Goal: Task Accomplishment & Management: Manage account settings

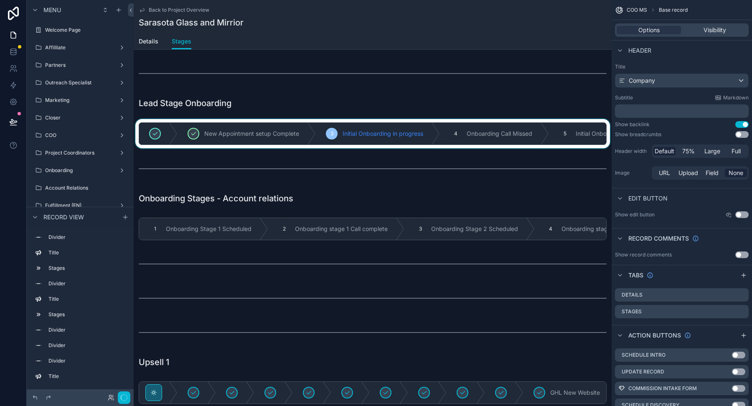
click at [379, 142] on div "scrollable content" at bounding box center [373, 133] width 478 height 29
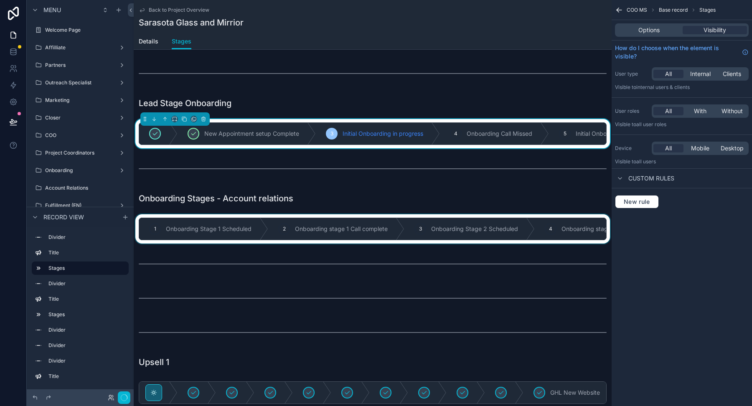
click at [362, 224] on div "scrollable content" at bounding box center [373, 228] width 478 height 29
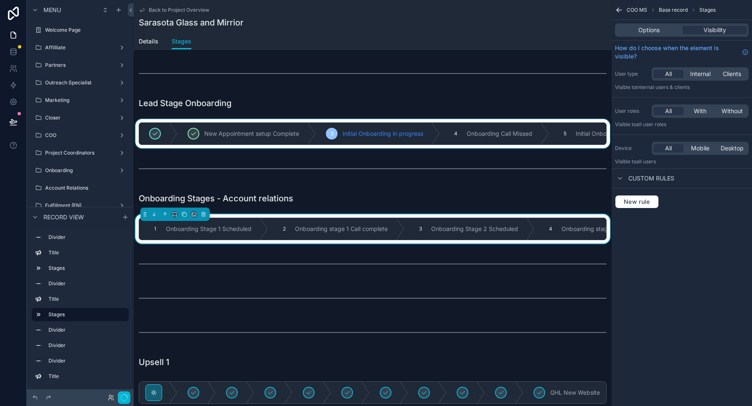
click at [368, 135] on div "scrollable content" at bounding box center [373, 133] width 478 height 29
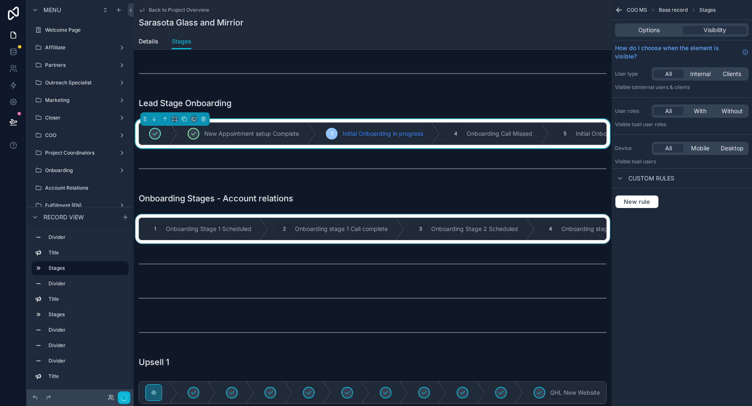
click at [321, 231] on div "scrollable content" at bounding box center [373, 228] width 478 height 29
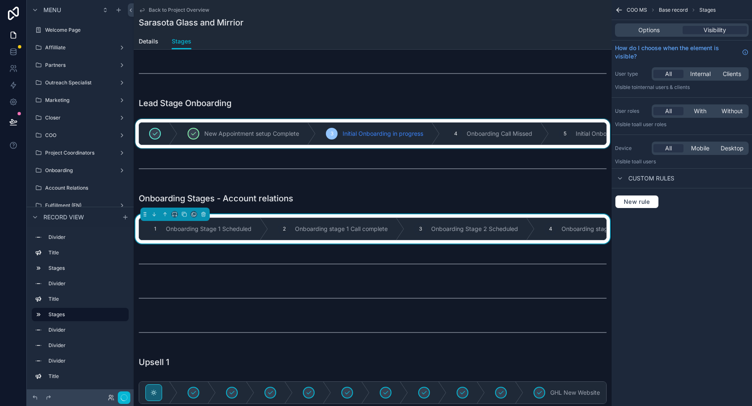
click at [318, 208] on div "Lead Stage Onboarding New Appointment setup Complete 3 Initial Onboarding in pr…" at bounding box center [373, 334] width 478 height 548
click at [314, 149] on div "Lead Stage Onboarding New Appointment setup Complete 3 Initial Onboarding in pr…" at bounding box center [373, 334] width 478 height 548
click at [314, 137] on div "scrollable content" at bounding box center [373, 133] width 478 height 29
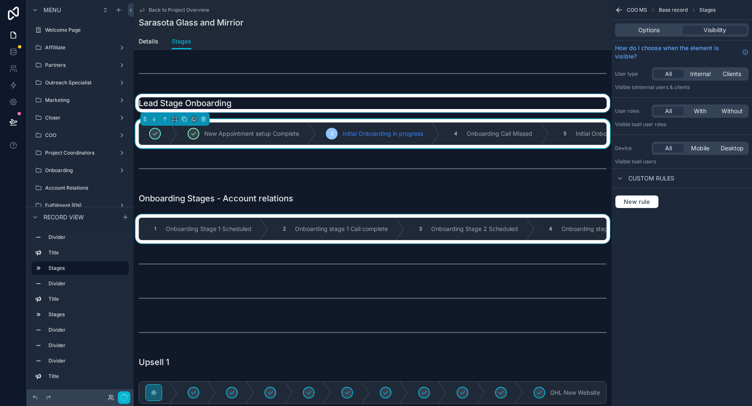
click at [307, 101] on div "scrollable content" at bounding box center [373, 103] width 478 height 18
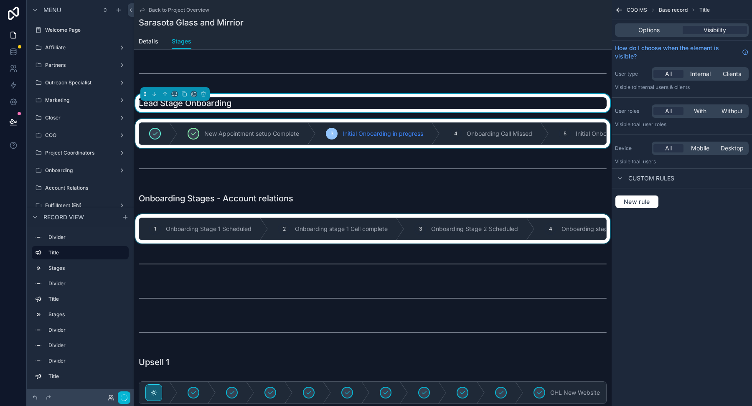
click at [307, 101] on div "Lead Stage Onboarding" at bounding box center [373, 103] width 468 height 12
click at [307, 134] on div "scrollable content" at bounding box center [373, 133] width 478 height 29
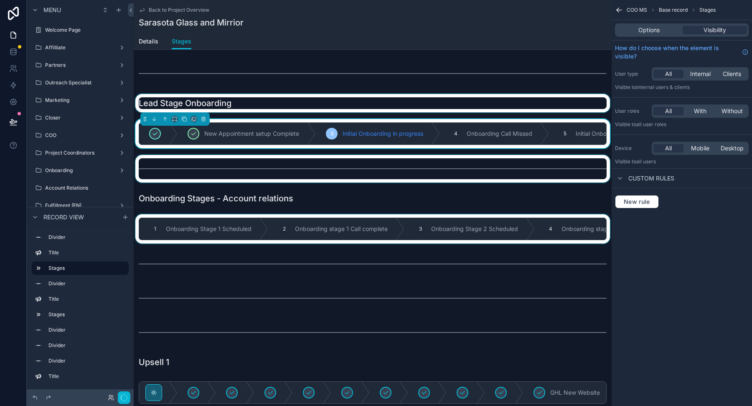
click at [307, 161] on div "scrollable content" at bounding box center [373, 169] width 478 height 28
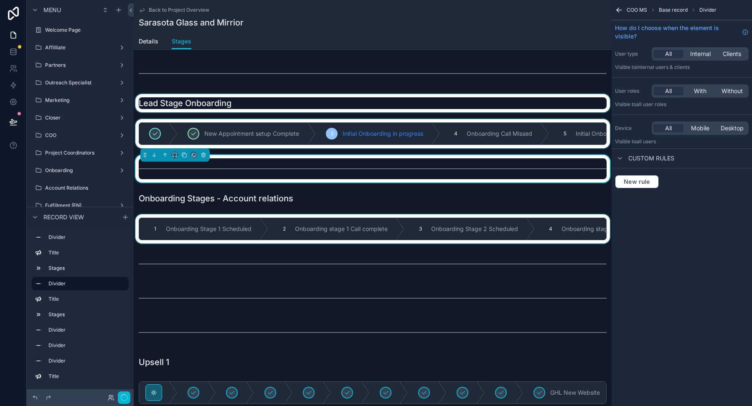
click at [307, 142] on div "scrollable content" at bounding box center [373, 133] width 478 height 29
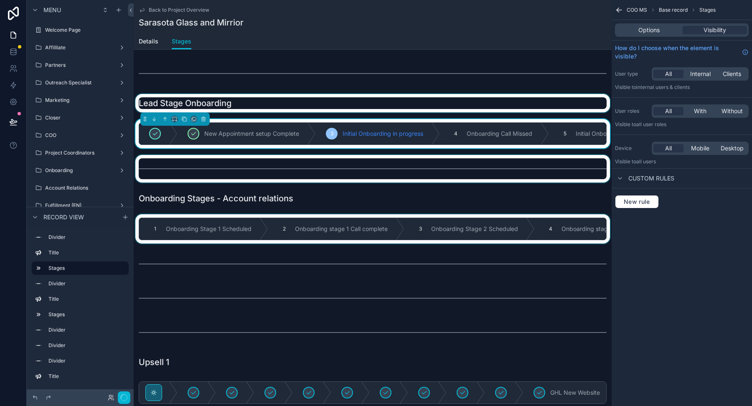
click at [307, 99] on div "scrollable content" at bounding box center [373, 103] width 478 height 18
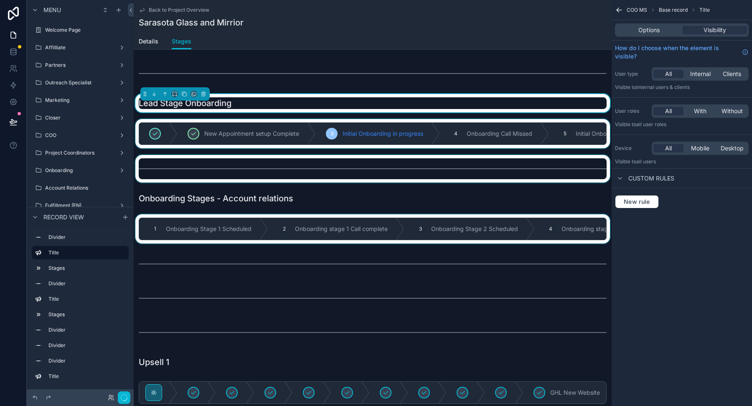
click at [307, 143] on div "scrollable content" at bounding box center [373, 133] width 478 height 29
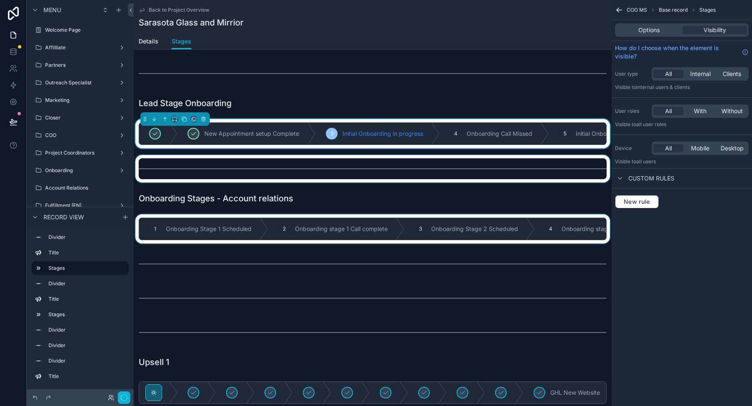
click at [307, 170] on div "scrollable content" at bounding box center [373, 169] width 478 height 28
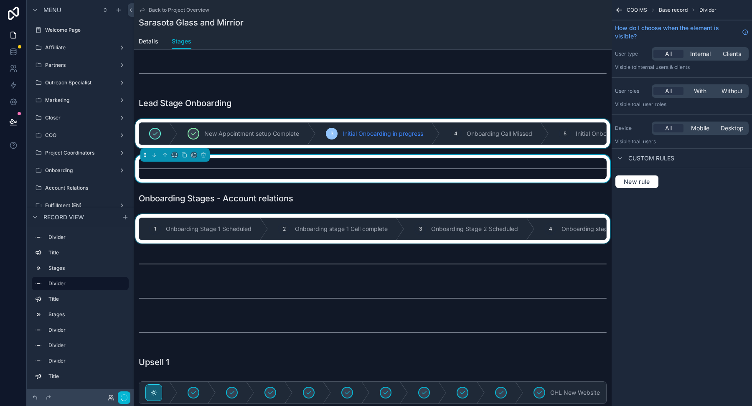
click at [307, 132] on div "scrollable content" at bounding box center [373, 133] width 478 height 29
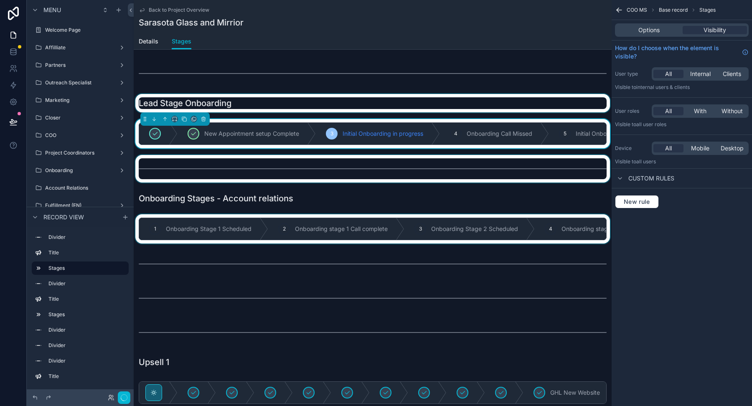
click at [307, 103] on div "scrollable content" at bounding box center [373, 103] width 478 height 18
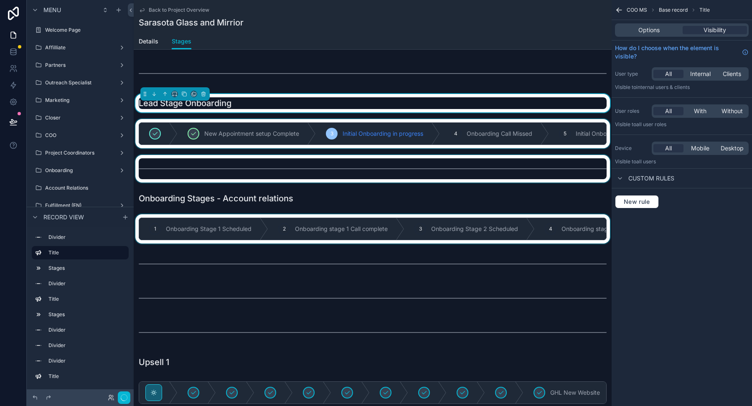
click at [307, 130] on div "scrollable content" at bounding box center [373, 133] width 478 height 29
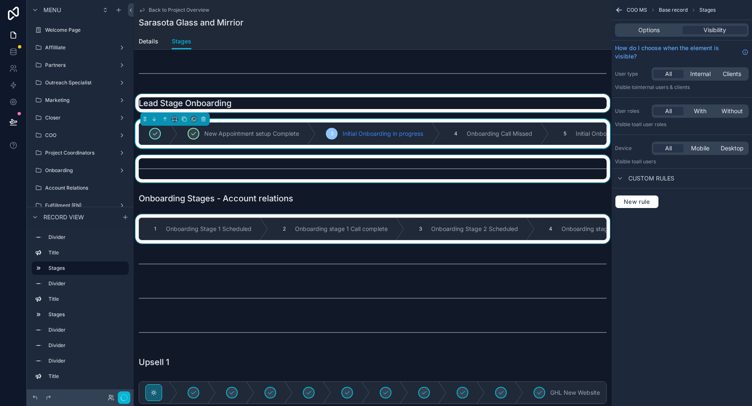
click at [307, 166] on div "scrollable content" at bounding box center [373, 169] width 478 height 28
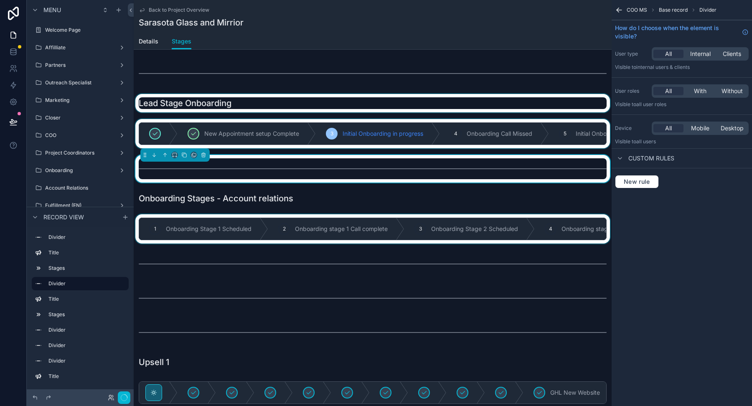
click at [307, 140] on div "scrollable content" at bounding box center [373, 133] width 478 height 29
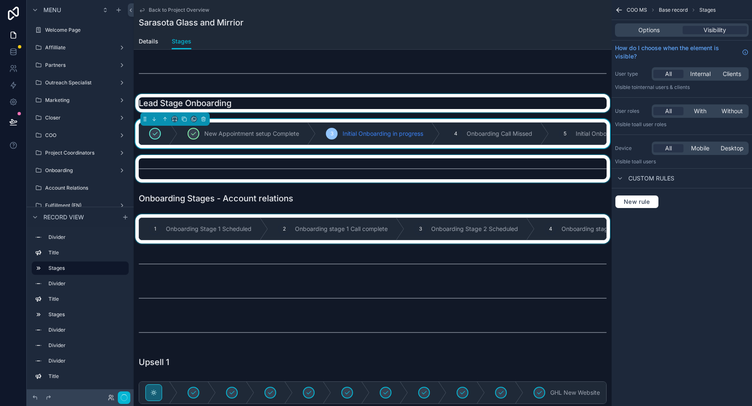
click at [307, 103] on div "scrollable content" at bounding box center [373, 103] width 478 height 18
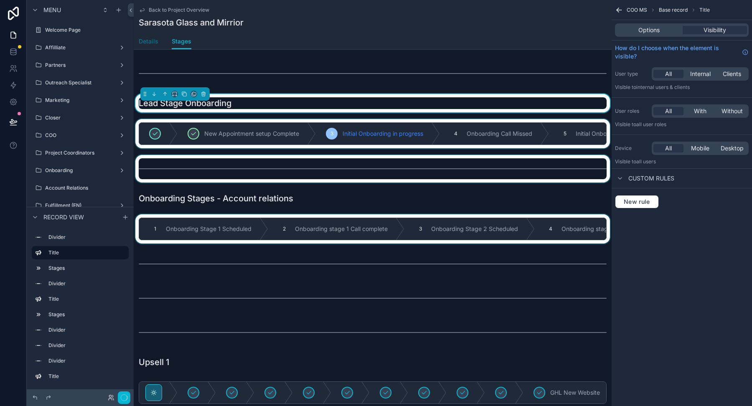
drag, startPoint x: 150, startPoint y: 41, endPoint x: 192, endPoint y: 42, distance: 42.2
click at [150, 41] on span "Details" at bounding box center [149, 41] width 20 height 8
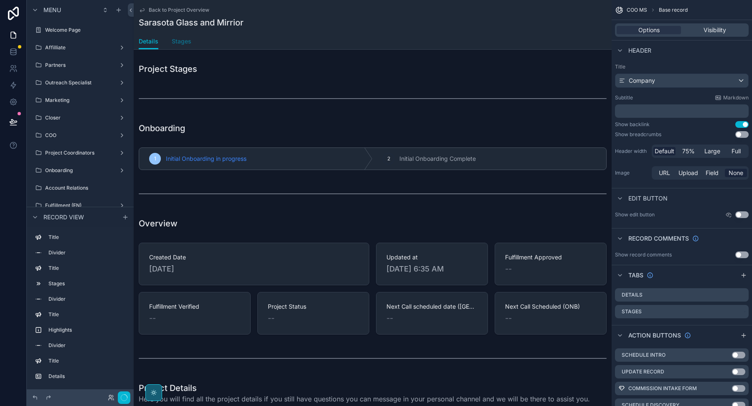
click at [187, 40] on span "Stages" at bounding box center [182, 41] width 20 height 8
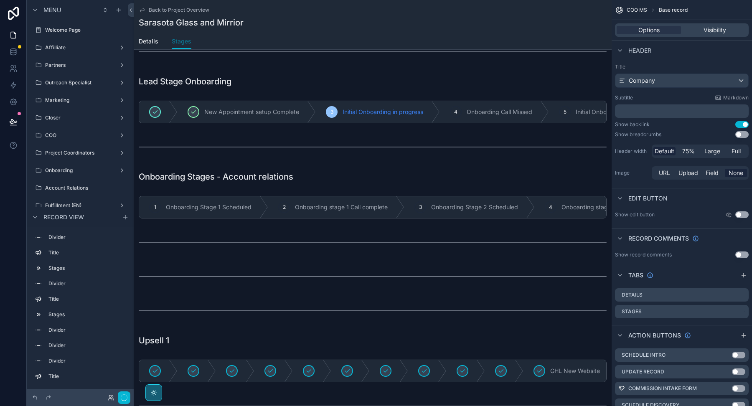
scroll to position [26, 0]
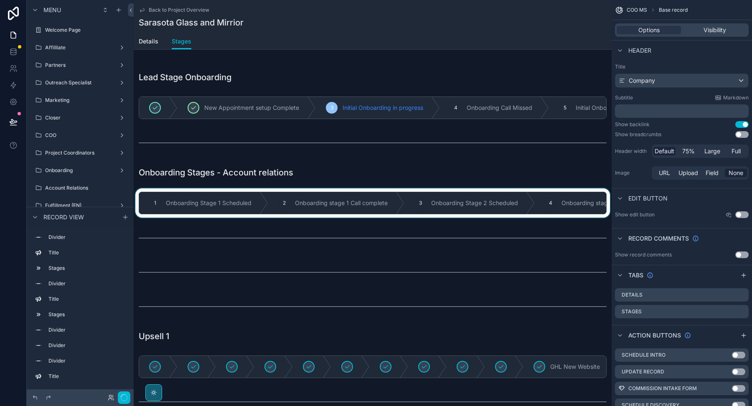
click at [267, 203] on div "scrollable content" at bounding box center [373, 202] width 478 height 29
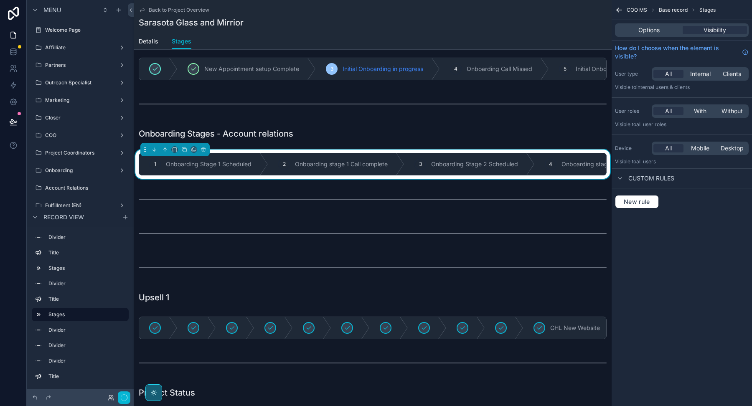
scroll to position [147, 0]
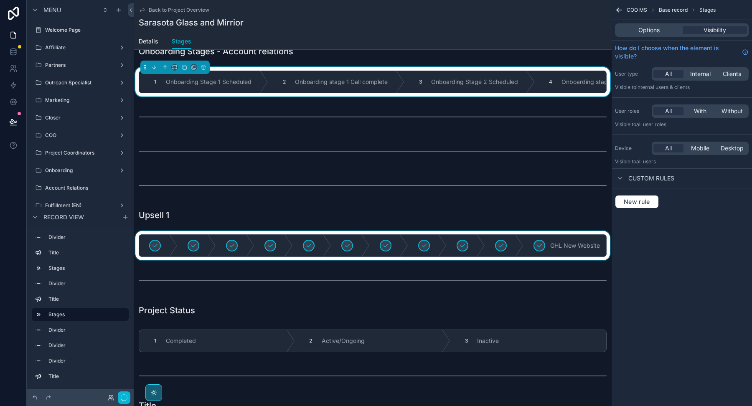
click at [288, 242] on div "scrollable content" at bounding box center [373, 245] width 478 height 29
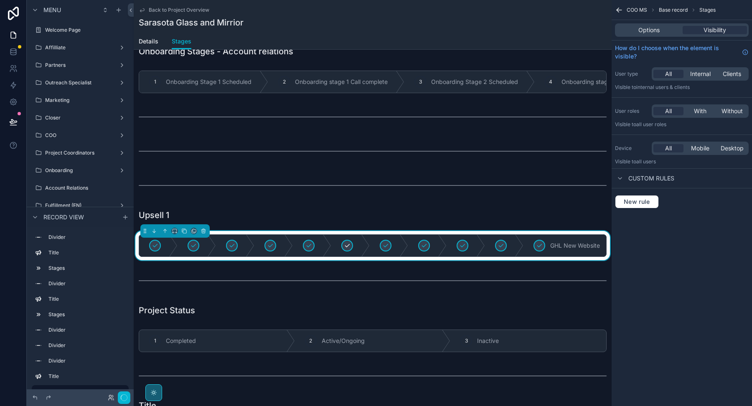
click at [331, 244] on div "scrollable content" at bounding box center [350, 246] width 38 height 22
click at [340, 231] on div "Website Adjustments 6 FB Ads Management 7 FB Ads Management (30 days free offer…" at bounding box center [373, 245] width 478 height 29
click at [649, 35] on div "Options Visibility" at bounding box center [682, 29] width 134 height 13
click at [646, 27] on span "Options" at bounding box center [648, 30] width 21 height 8
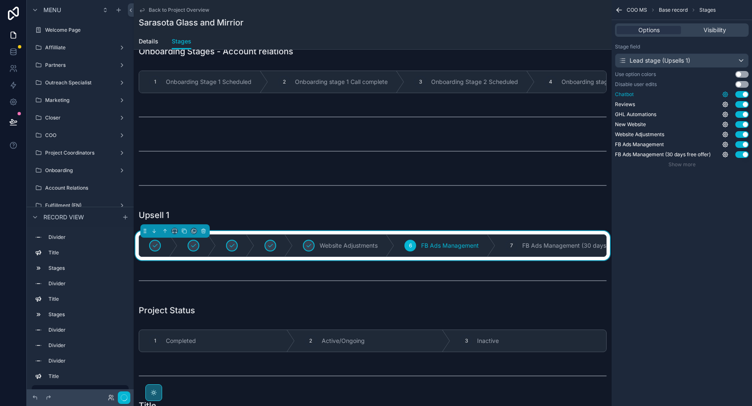
click at [725, 94] on icon "scrollable content" at bounding box center [725, 95] width 2 height 2
click at [726, 96] on icon "scrollable content" at bounding box center [724, 94] width 5 height 5
click at [703, 90] on button "Use setting" at bounding box center [702, 90] width 13 height 7
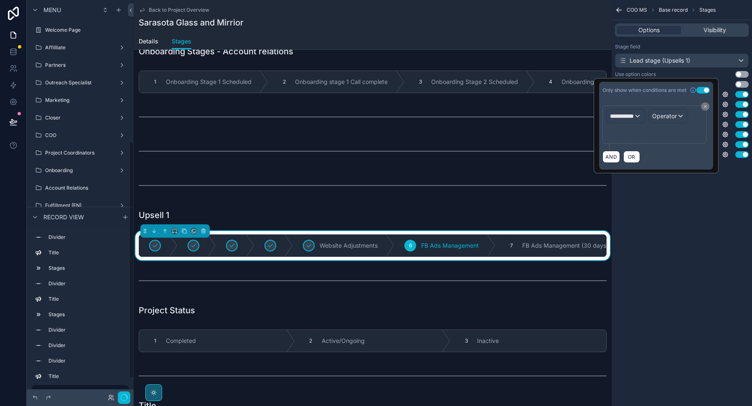
scroll to position [236, 0]
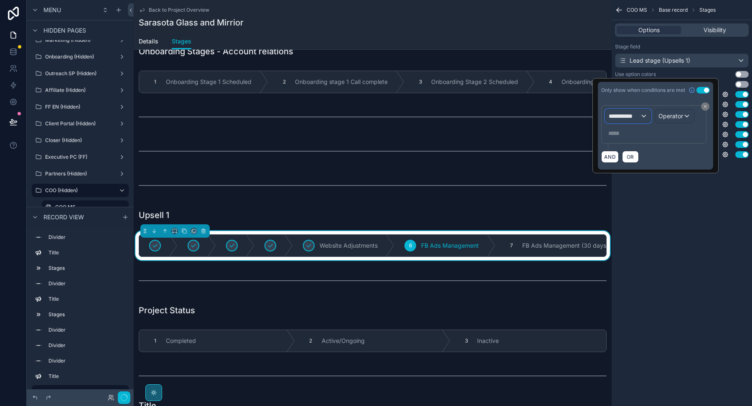
click at [627, 115] on span "**********" at bounding box center [623, 116] width 31 height 8
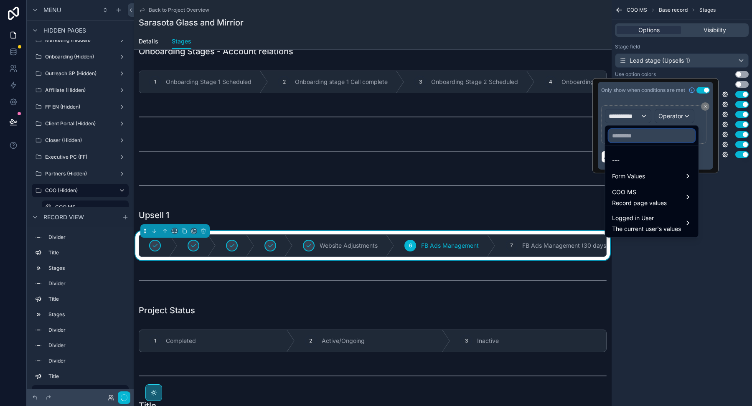
click at [629, 136] on input "text" at bounding box center [651, 135] width 86 height 13
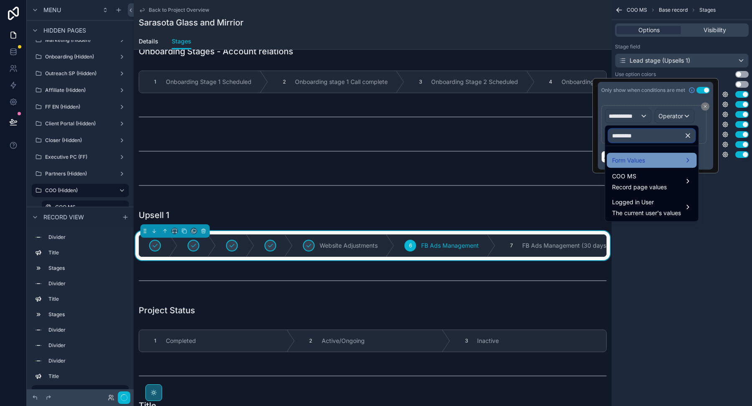
type input "*********"
click at [645, 153] on div "Form Values" at bounding box center [652, 160] width 90 height 15
click at [585, 152] on ul "Master Sheet" at bounding box center [574, 161] width 61 height 18
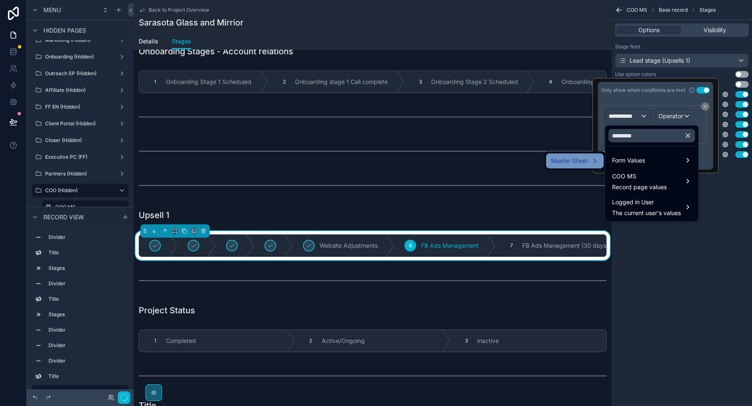
click at [585, 157] on span "Master Sheet" at bounding box center [569, 161] width 37 height 10
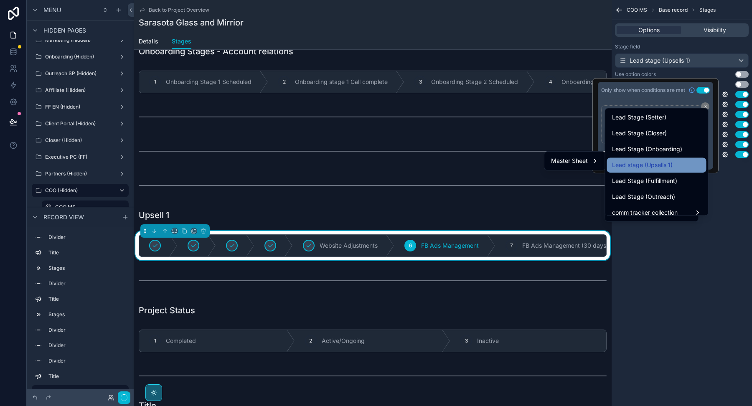
click at [678, 167] on div "Lead stage (Upsells 1)" at bounding box center [656, 165] width 89 height 10
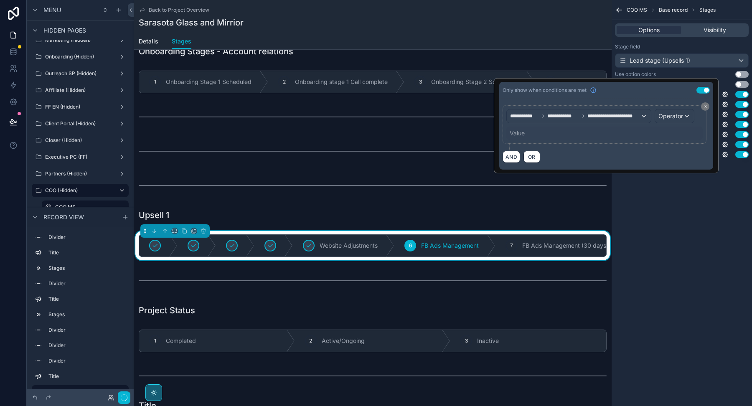
click at [682, 101] on div "**********" at bounding box center [606, 134] width 214 height 71
click at [681, 123] on div "**********" at bounding box center [604, 124] width 196 height 31
click at [681, 118] on span "Operator" at bounding box center [670, 115] width 25 height 7
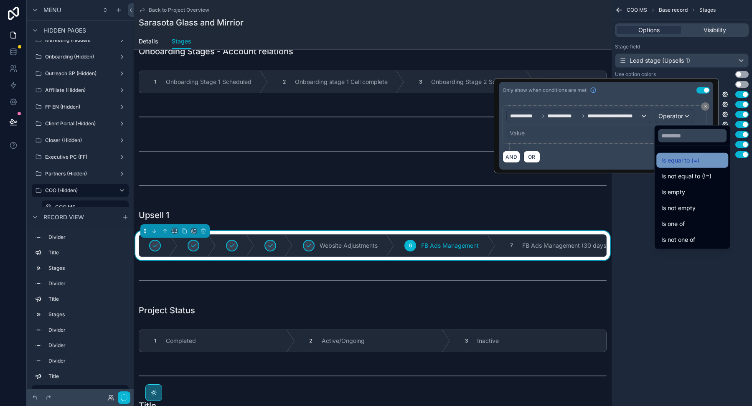
click at [684, 159] on span "Is equal to (=)" at bounding box center [680, 160] width 38 height 10
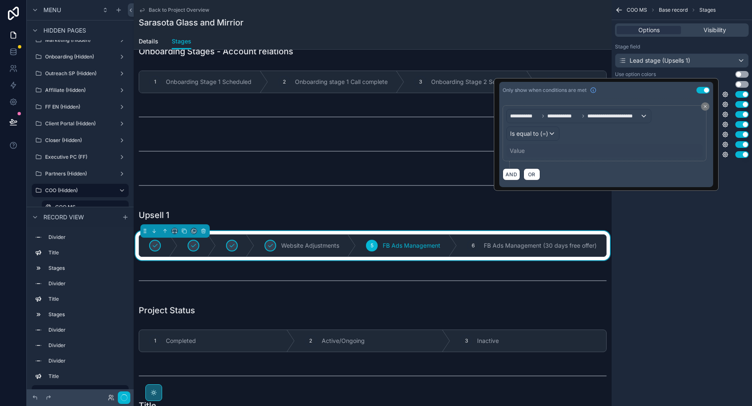
click at [554, 150] on div "Value" at bounding box center [604, 150] width 196 height 13
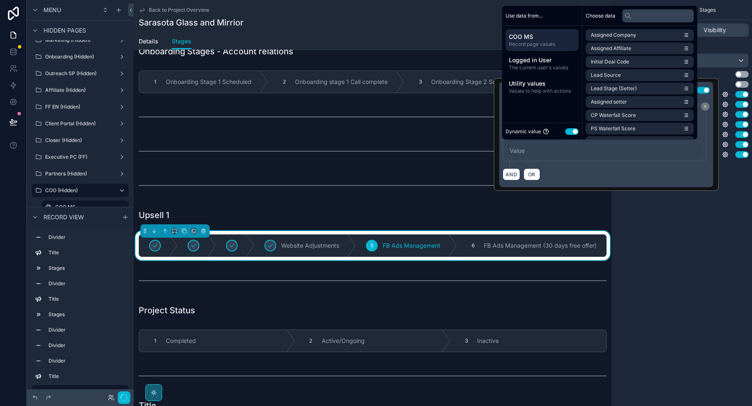
click at [571, 129] on button "Use setting" at bounding box center [571, 131] width 13 height 7
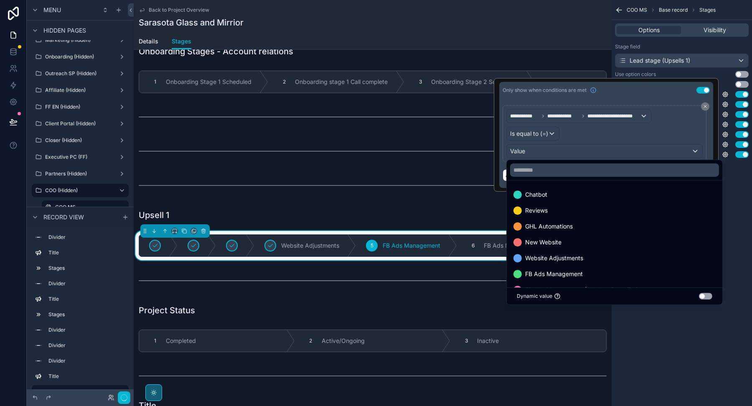
click at [740, 198] on div "COO MS Base record Stages Options Visibility Stage field Lead stage (Upsells 1)…" at bounding box center [681, 203] width 140 height 406
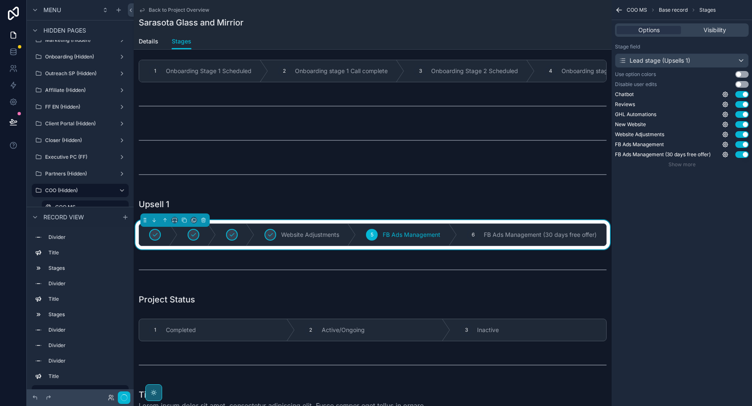
scroll to position [159, 0]
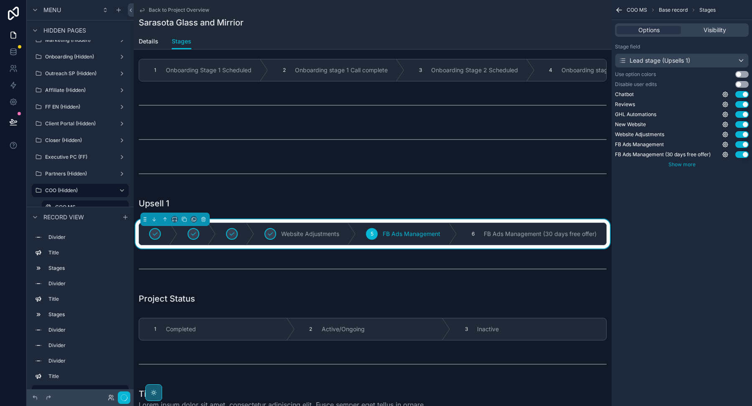
click at [682, 164] on span "Show more" at bounding box center [681, 164] width 27 height 6
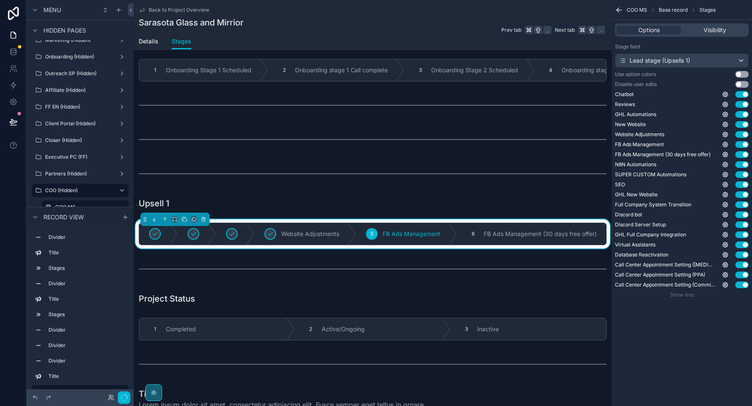
click at [702, 35] on div "Options Visibility" at bounding box center [682, 29] width 134 height 13
click at [702, 33] on div "Visibility" at bounding box center [714, 30] width 64 height 8
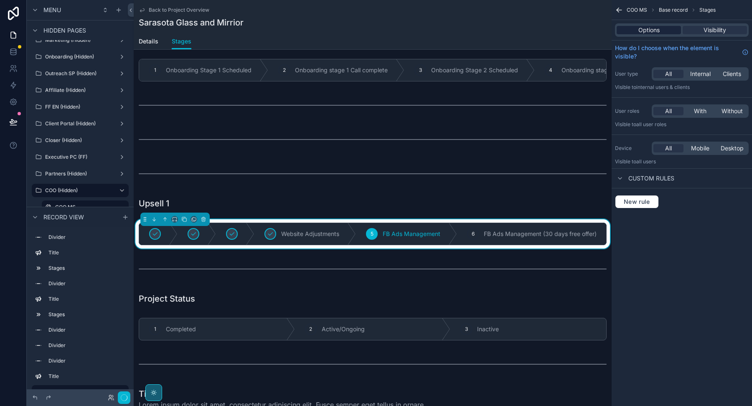
click at [656, 28] on span "Options" at bounding box center [648, 30] width 21 height 8
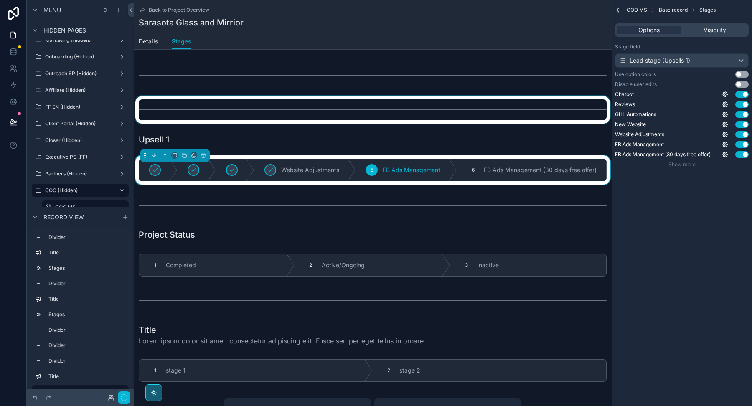
scroll to position [233, 0]
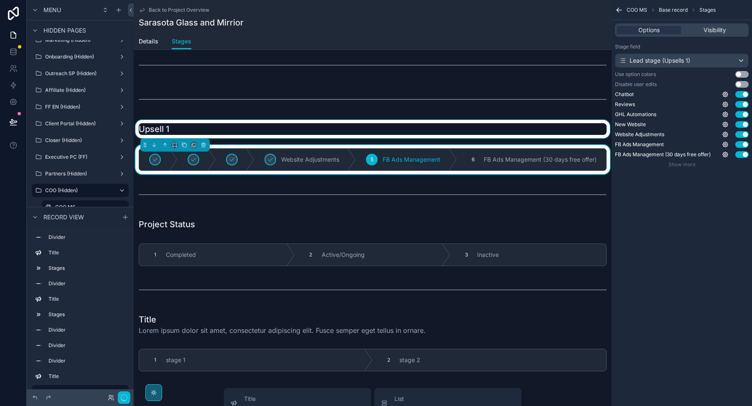
click at [258, 129] on div "scrollable content" at bounding box center [373, 129] width 478 height 18
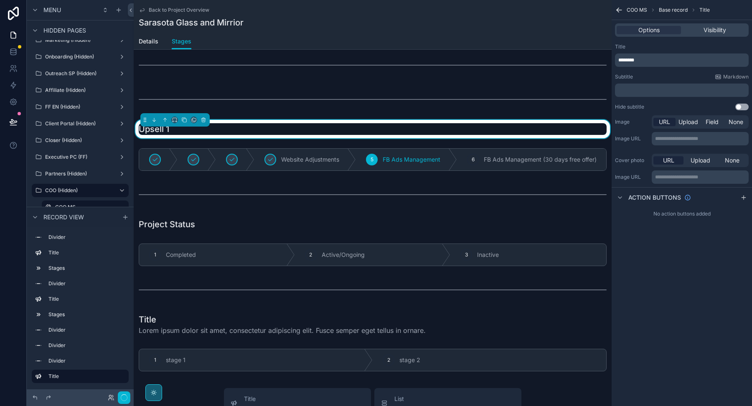
click at [633, 58] on span "********" at bounding box center [626, 60] width 16 height 5
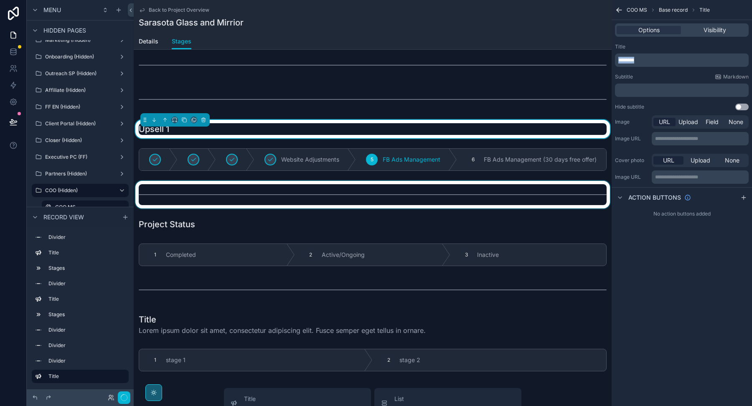
click at [412, 203] on div "scrollable content" at bounding box center [373, 195] width 478 height 28
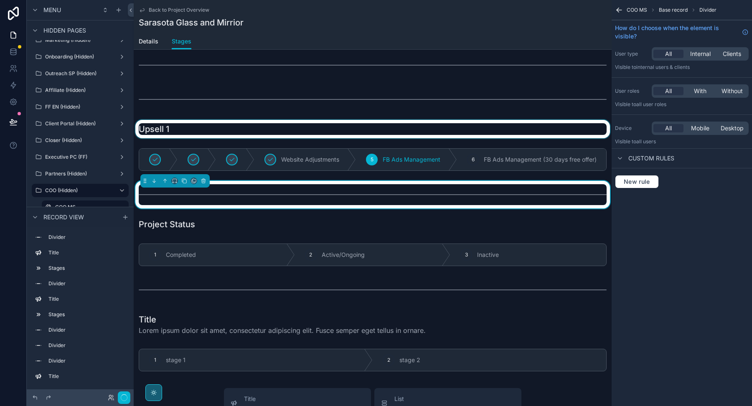
click at [392, 124] on div "scrollable content" at bounding box center [373, 129] width 478 height 18
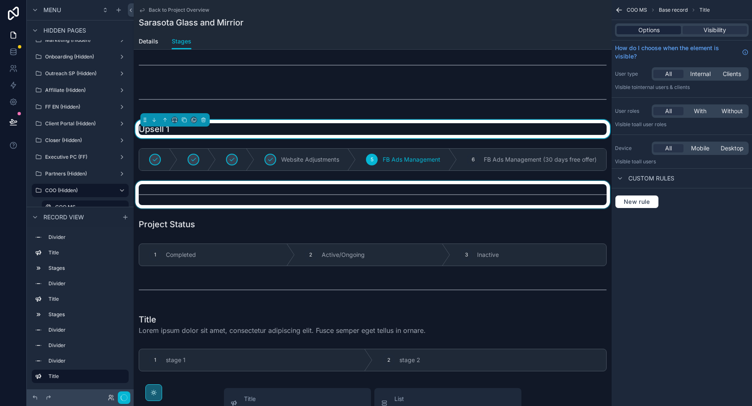
click at [649, 27] on span "Options" at bounding box center [648, 30] width 21 height 8
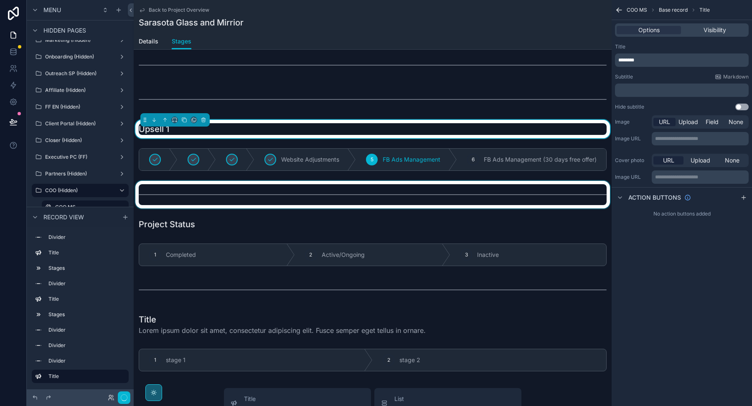
click at [638, 60] on p "********" at bounding box center [682, 60] width 129 height 7
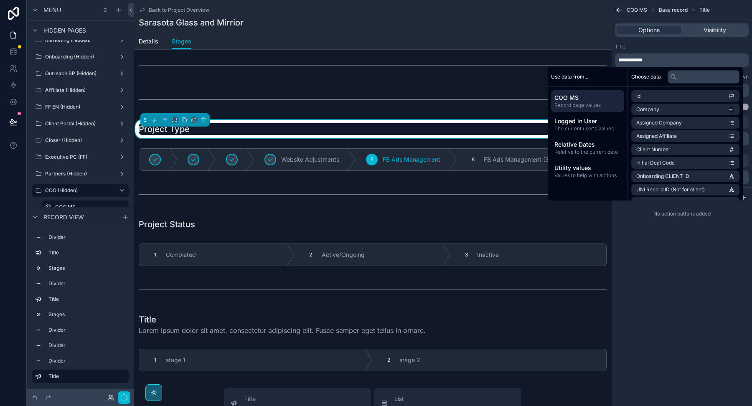
click at [660, 44] on div "Title" at bounding box center [682, 46] width 134 height 7
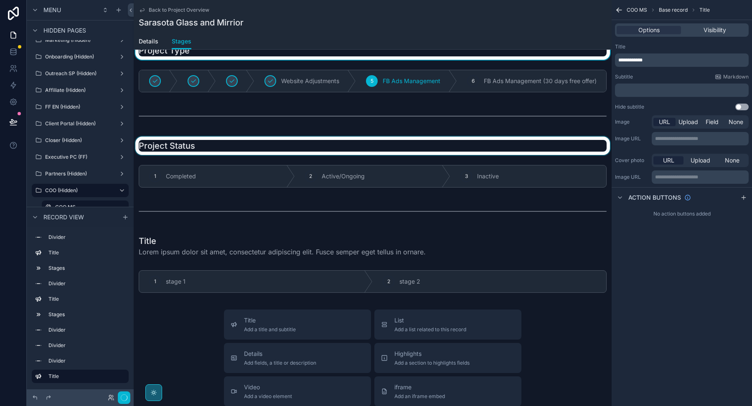
scroll to position [314, 0]
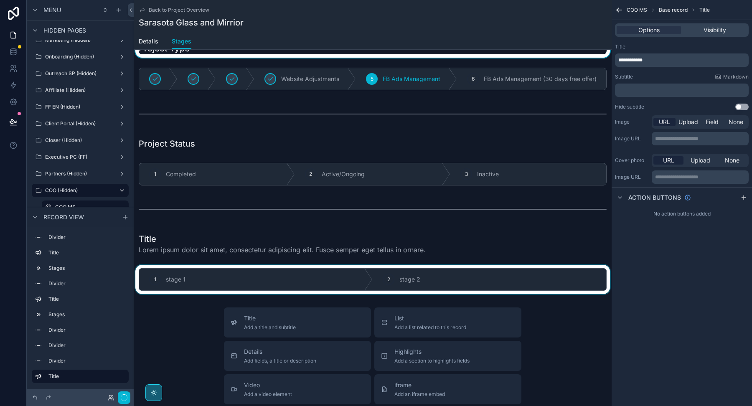
click at [285, 276] on div "scrollable content" at bounding box center [373, 279] width 478 height 29
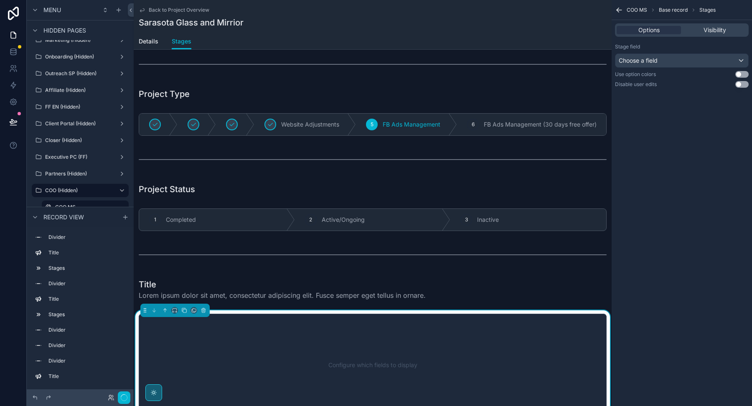
scroll to position [376, 0]
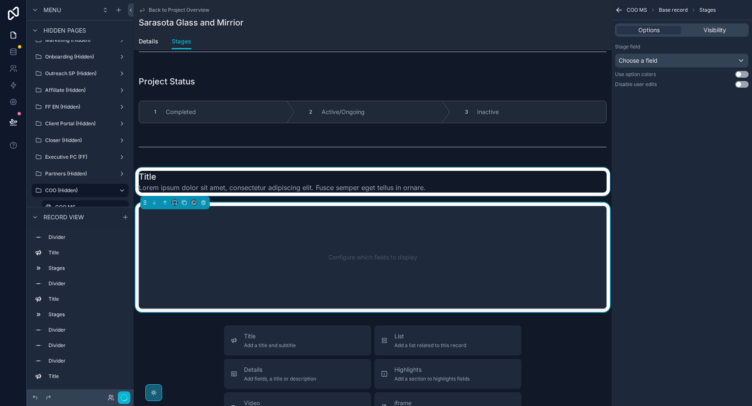
click at [306, 187] on div "scrollable content" at bounding box center [373, 181] width 478 height 28
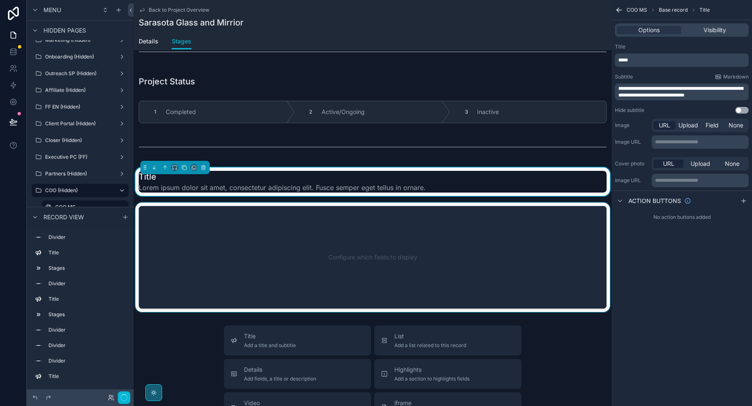
click at [297, 226] on div "scrollable content" at bounding box center [373, 257] width 478 height 109
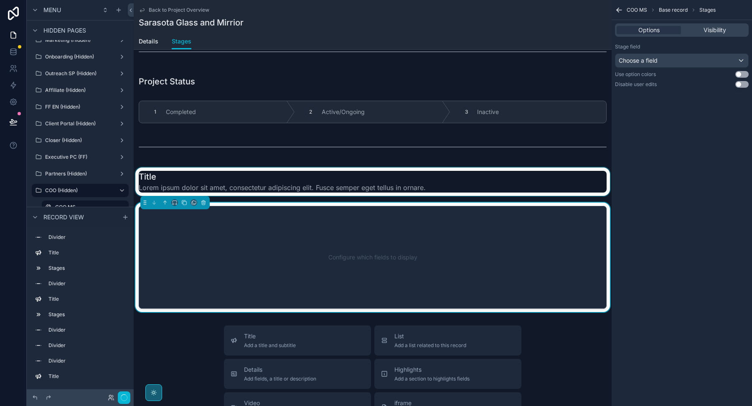
scroll to position [254, 0]
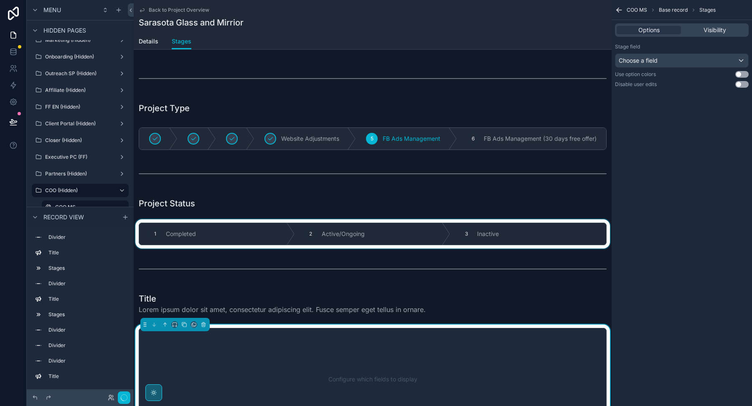
click at [377, 242] on div "scrollable content" at bounding box center [373, 233] width 478 height 29
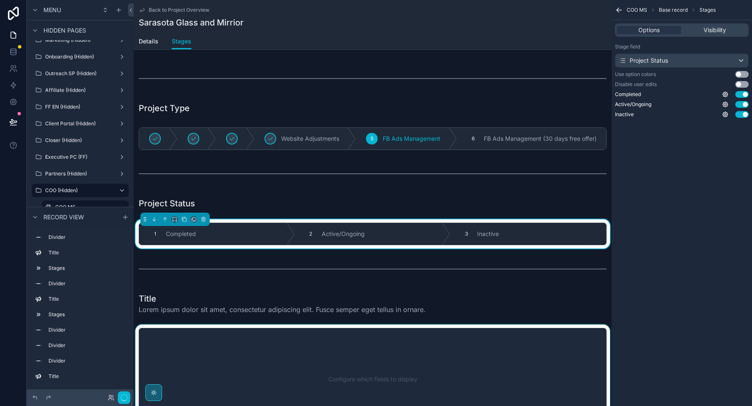
scroll to position [216, 0]
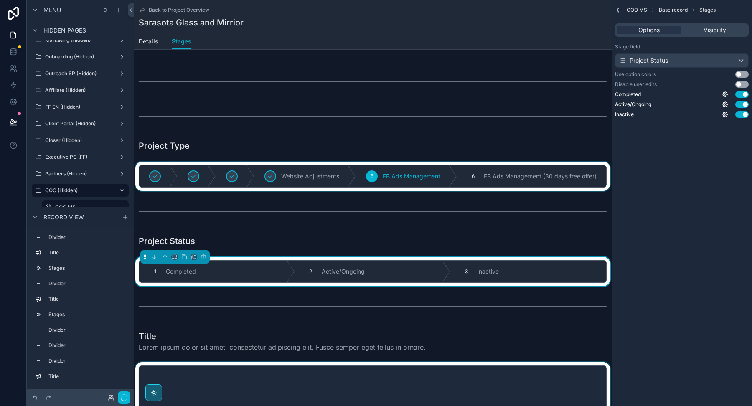
click at [380, 167] on div "scrollable content" at bounding box center [373, 176] width 478 height 29
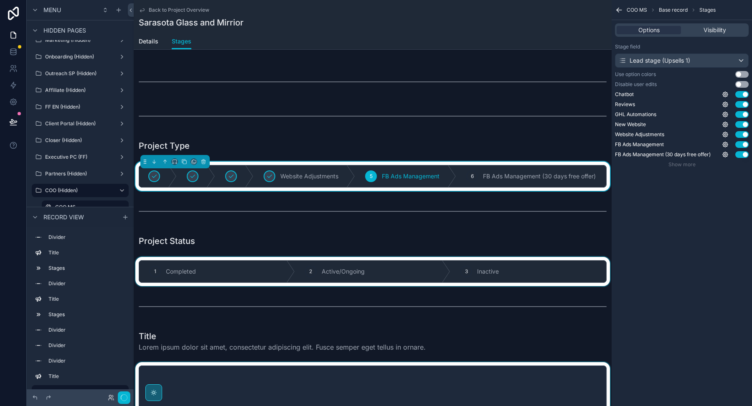
scroll to position [0, 5]
